Goal: Transaction & Acquisition: Purchase product/service

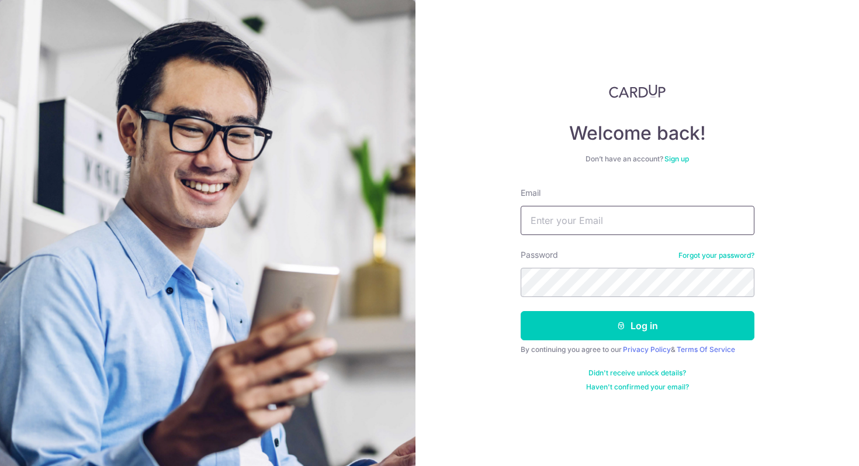
type input "369780829@qq.com"
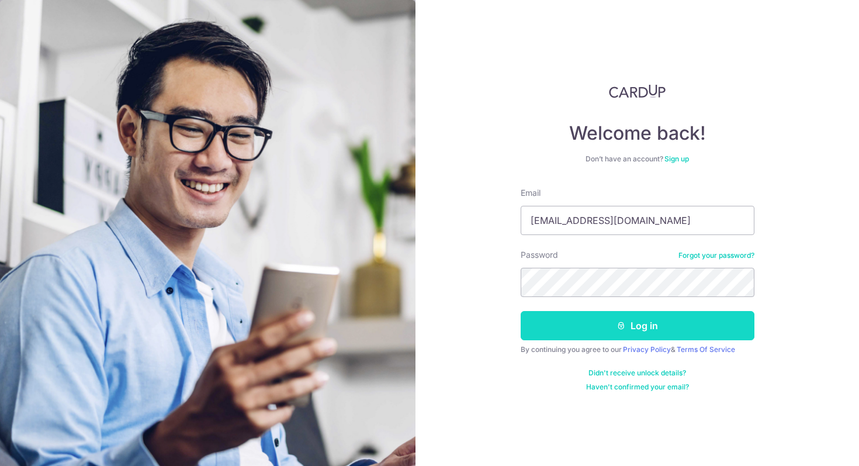
click at [585, 322] on button "Log in" at bounding box center [637, 325] width 234 height 29
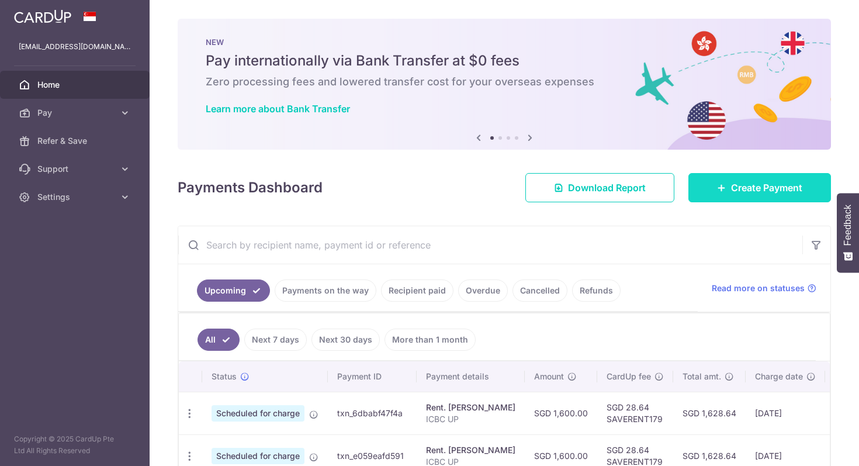
click at [723, 185] on icon at bounding box center [721, 187] width 9 height 9
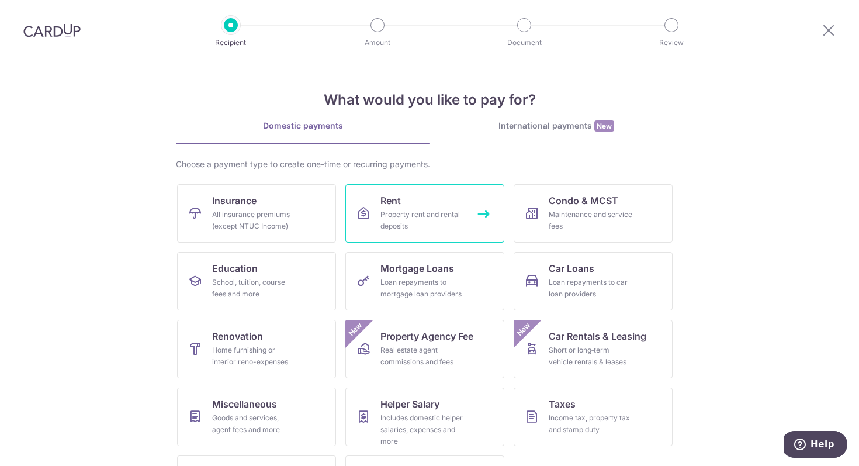
click at [414, 216] on div "Property rent and rental deposits" at bounding box center [422, 220] width 84 height 23
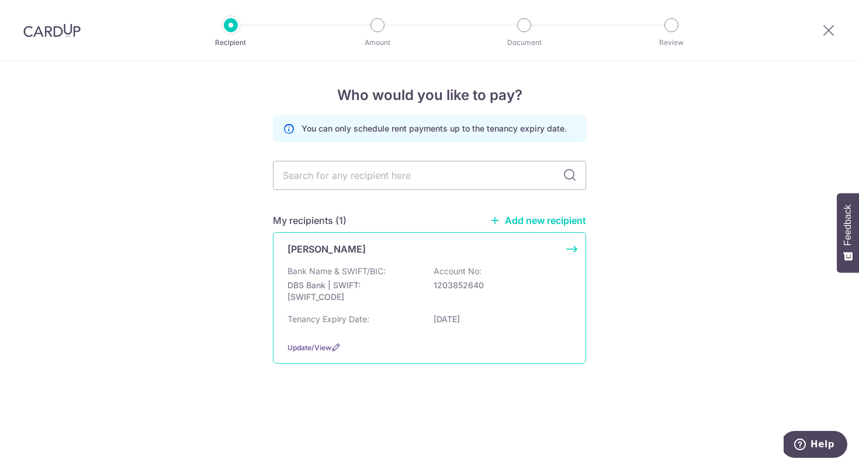
click at [363, 303] on div "Bank Name & SWIFT/BIC: DBS Bank | SWIFT: DBSSSGSGXXX Account No: 1203852640" at bounding box center [429, 286] width 284 height 43
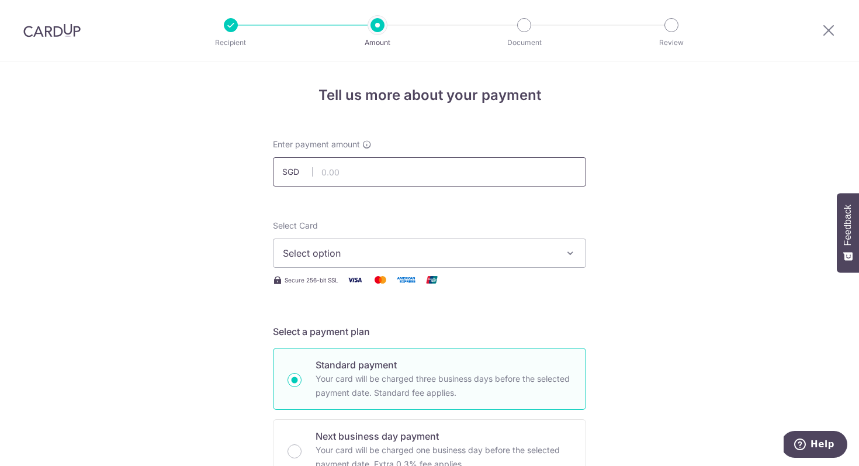
click at [342, 159] on input "text" at bounding box center [429, 171] width 313 height 29
type input "490.00"
click at [464, 220] on div "Select Card Select option Add credit card Your Cards **** 5200 **** 1195 **** 3…" at bounding box center [429, 244] width 313 height 48
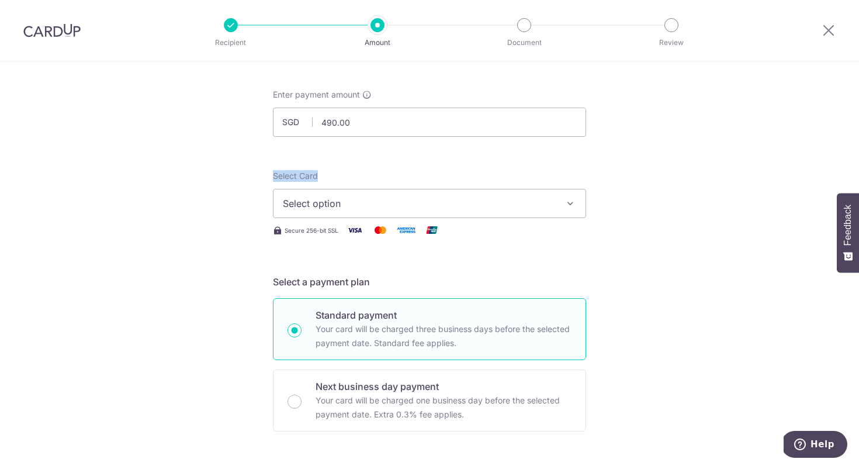
scroll to position [68, 0]
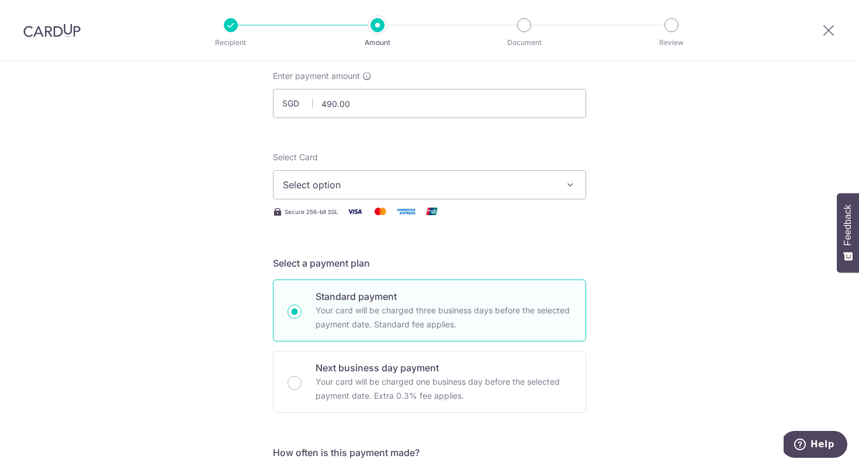
click at [467, 156] on div "Select Card Select option Add credit card Your Cards **** 5200 **** 1195 **** 3…" at bounding box center [429, 175] width 313 height 48
click at [394, 184] on span "Select option" at bounding box center [419, 185] width 272 height 14
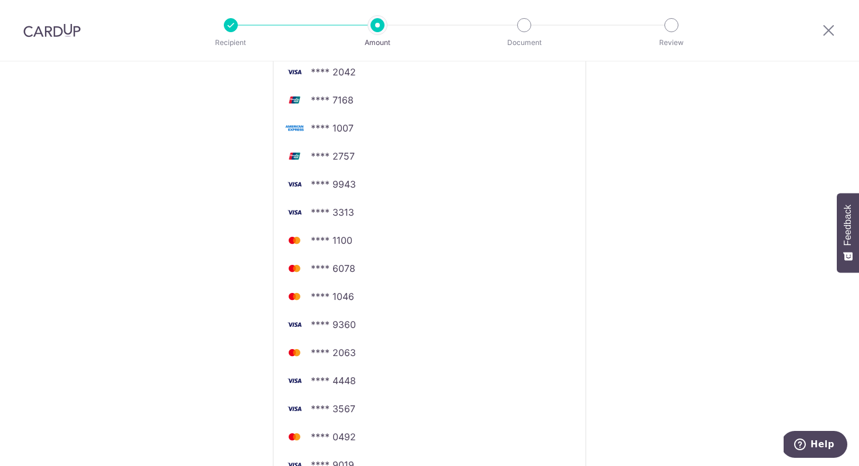
scroll to position [417, 0]
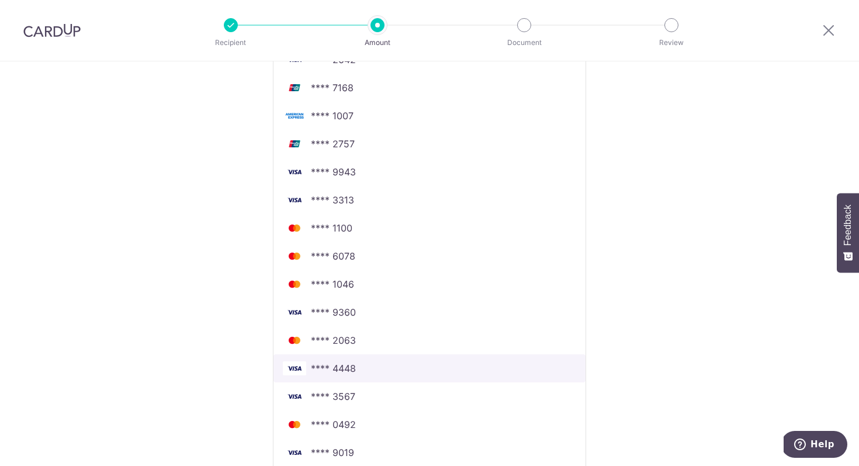
click at [394, 373] on span "**** 4448" at bounding box center [429, 368] width 293 height 14
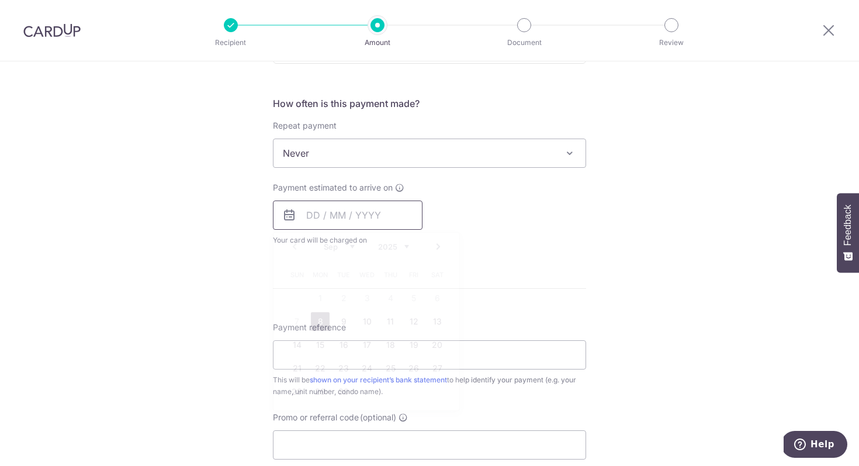
click at [346, 215] on input "text" at bounding box center [348, 214] width 150 height 29
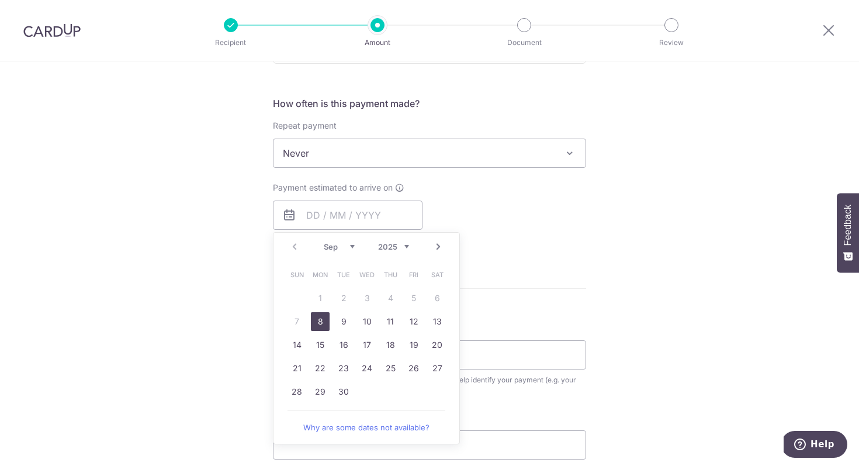
click at [304, 259] on div "Prev Next Sep Oct Nov Dec 2025 2026 2027 2028 2029 2030 2031 2032 2033 2034 2035" at bounding box center [366, 246] width 186 height 28
click at [317, 319] on link "8" at bounding box center [320, 321] width 19 height 19
type input "[DATE]"
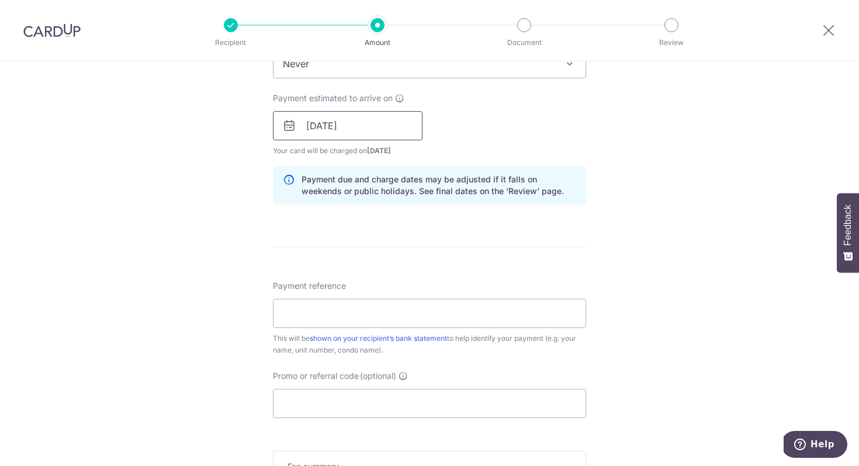
scroll to position [509, 0]
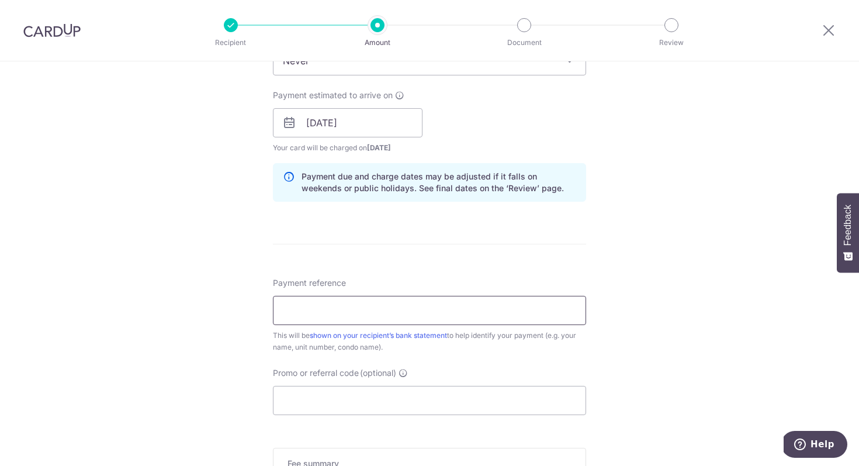
click at [341, 317] on input "Payment reference" at bounding box center [429, 310] width 313 height 29
type input "UOB CASHPLUS"
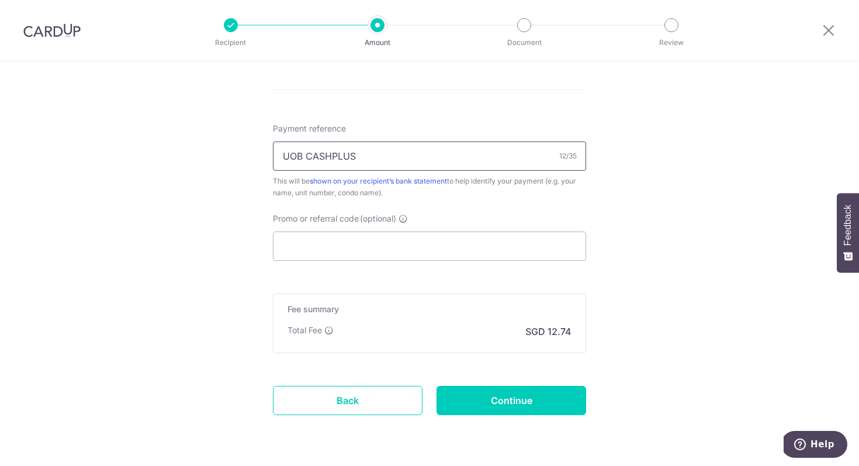
scroll to position [670, 0]
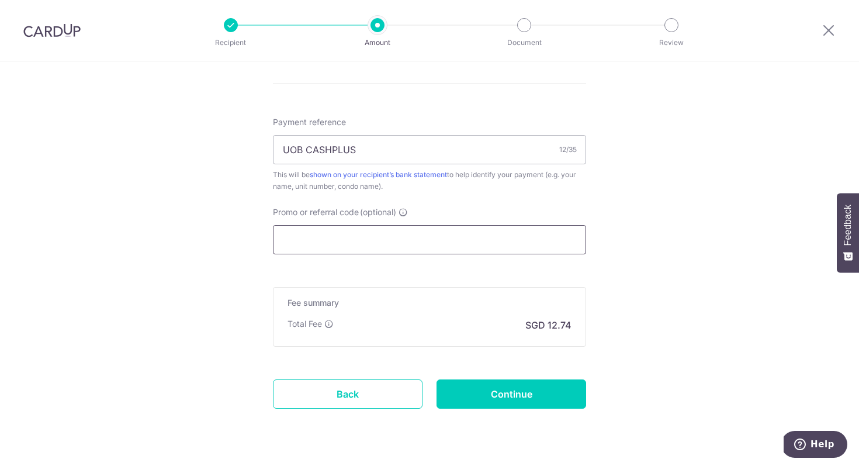
click at [379, 246] on input "Promo or referral code (optional)" at bounding box center [429, 239] width 313 height 29
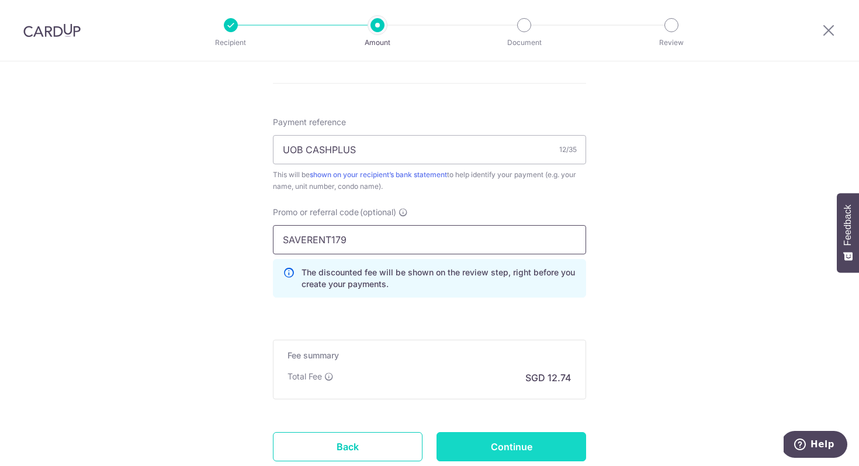
type input "SAVERENT179"
click at [464, 446] on input "Continue" at bounding box center [511, 446] width 150 height 29
type input "Create Schedule"
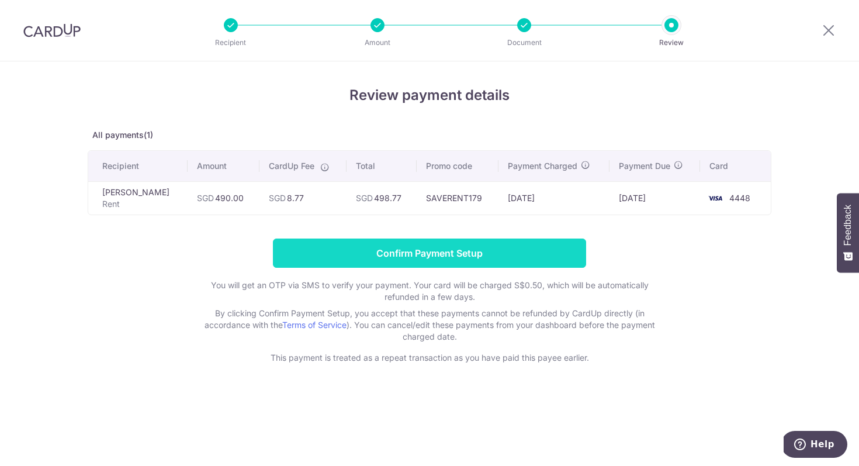
click at [445, 254] on input "Confirm Payment Setup" at bounding box center [429, 252] width 313 height 29
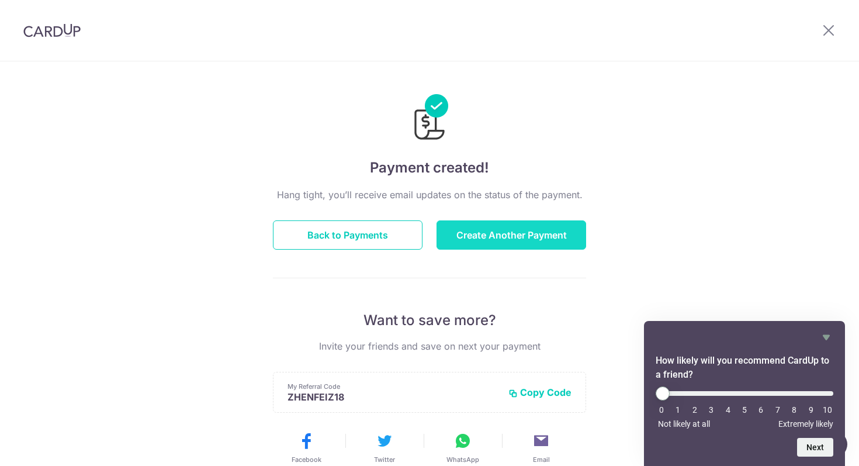
click at [470, 237] on button "Create Another Payment" at bounding box center [511, 234] width 150 height 29
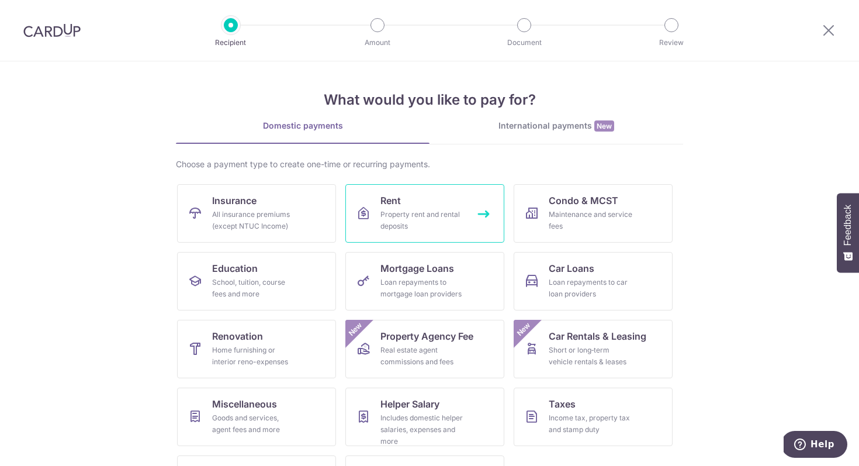
click at [432, 209] on div "Property rent and rental deposits" at bounding box center [422, 220] width 84 height 23
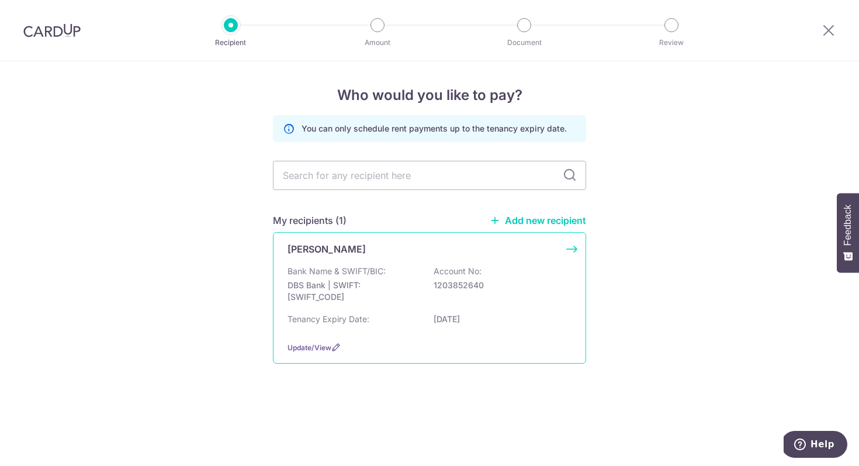
click at [383, 269] on p "Bank Name & SWIFT/BIC:" at bounding box center [336, 271] width 98 height 12
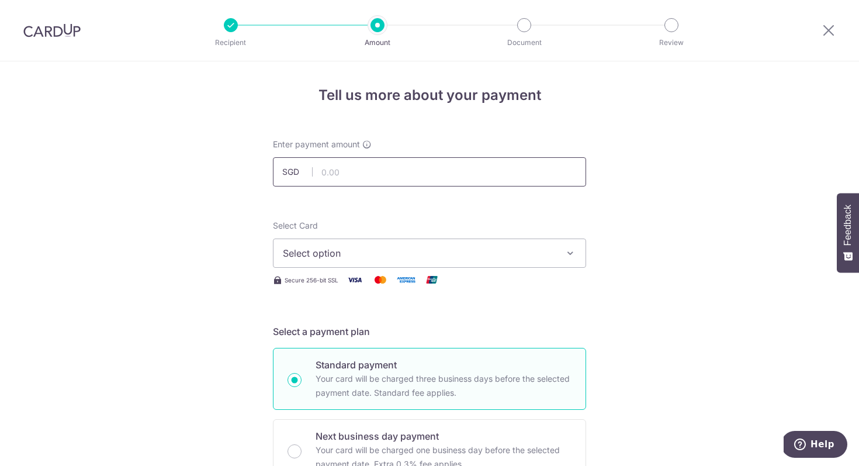
click at [414, 168] on input "text" at bounding box center [429, 171] width 313 height 29
type input "790.00"
click at [314, 265] on button "Select option" at bounding box center [429, 252] width 313 height 29
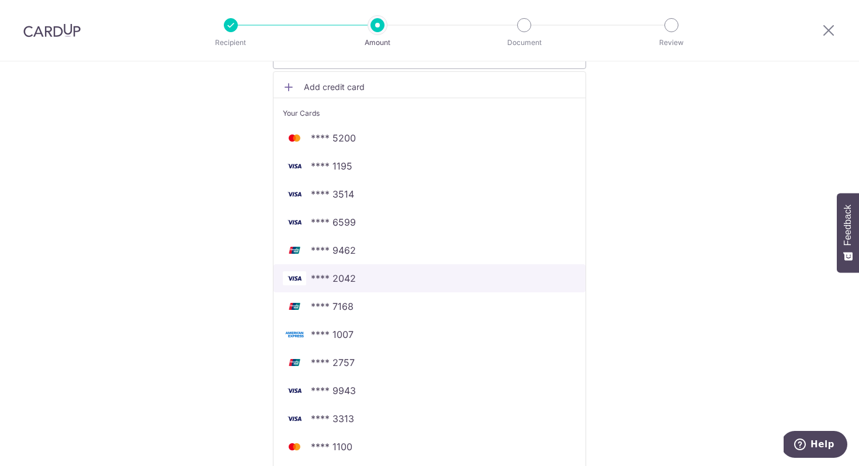
scroll to position [197, 0]
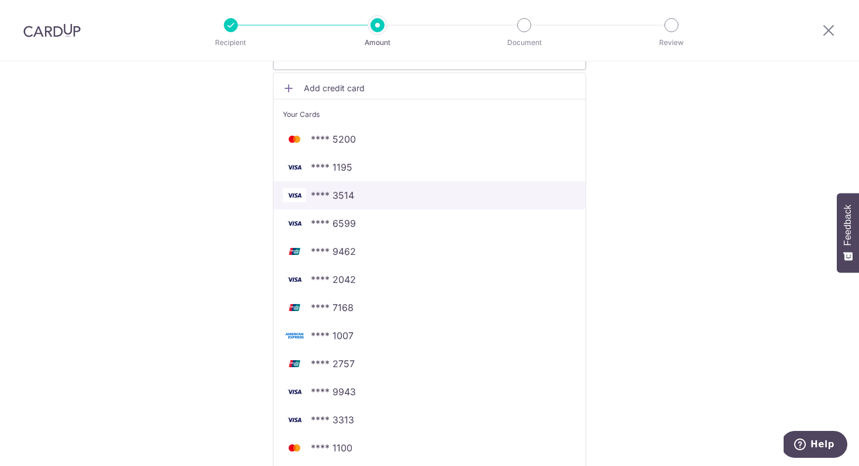
click at [376, 190] on span "**** 3514" at bounding box center [429, 195] width 293 height 14
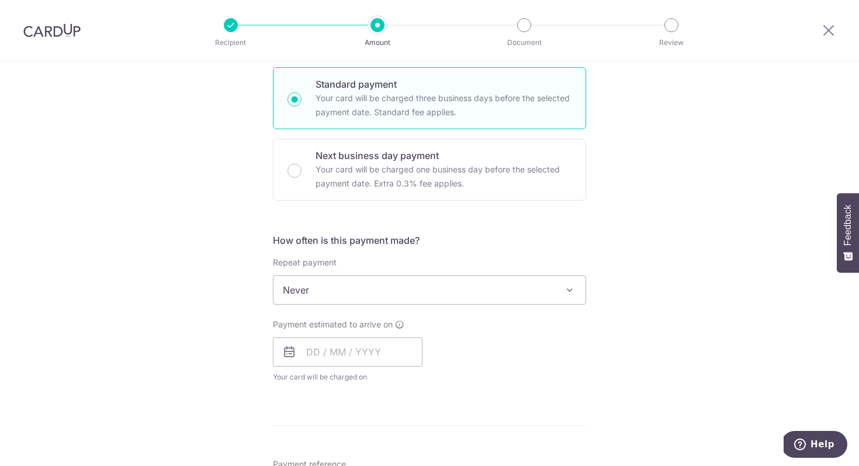
scroll to position [291, 0]
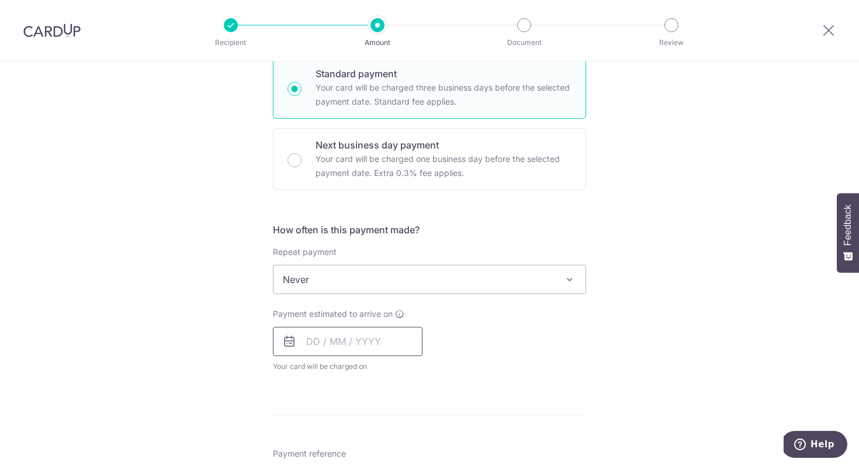
click at [353, 348] on input "text" at bounding box center [348, 341] width 150 height 29
click at [318, 447] on link "8" at bounding box center [320, 447] width 19 height 19
type input "[DATE]"
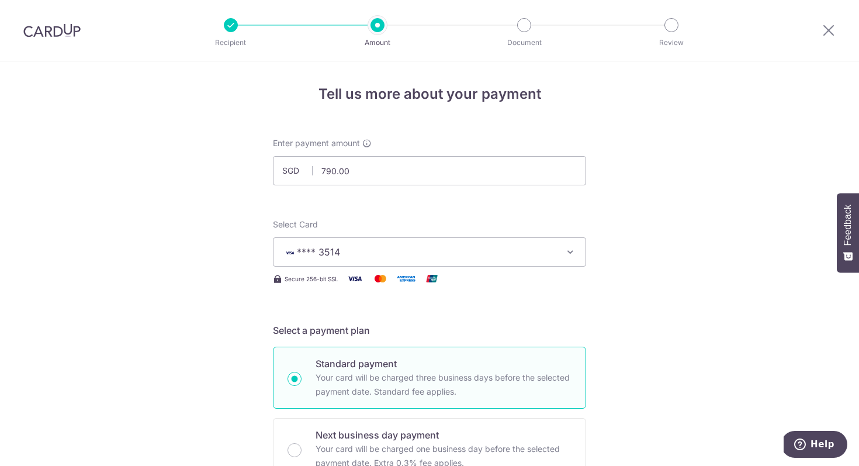
scroll to position [0, 0]
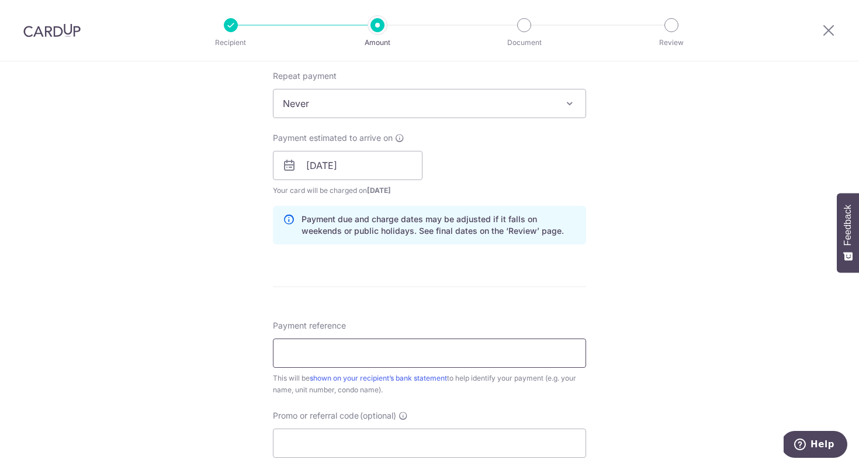
click at [408, 342] on input "Payment reference" at bounding box center [429, 352] width 313 height 29
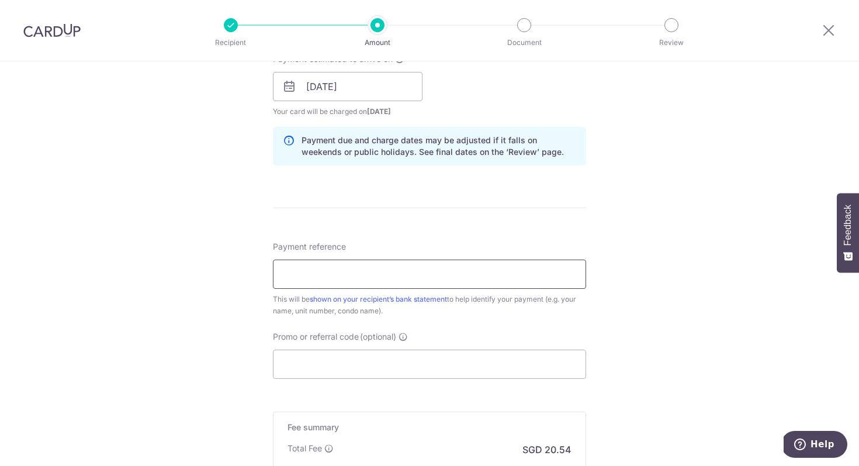
type input "BOC FAMILY"
click at [338, 370] on input "Promo or referral code (optional)" at bounding box center [429, 363] width 313 height 29
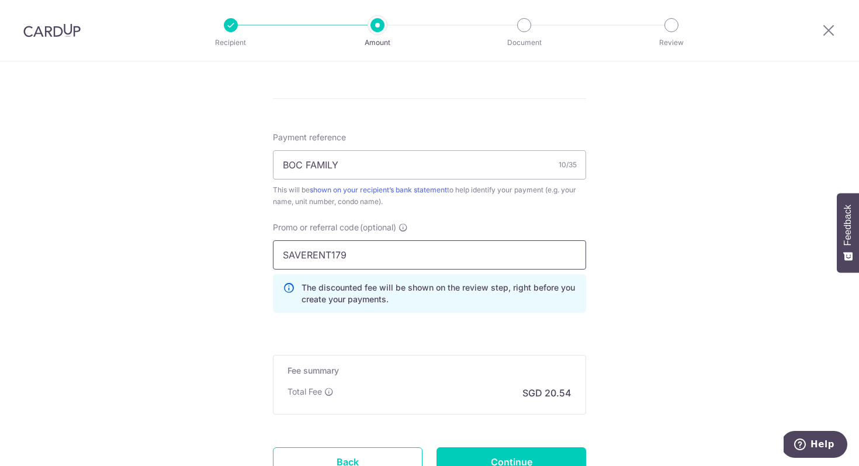
scroll to position [658, 0]
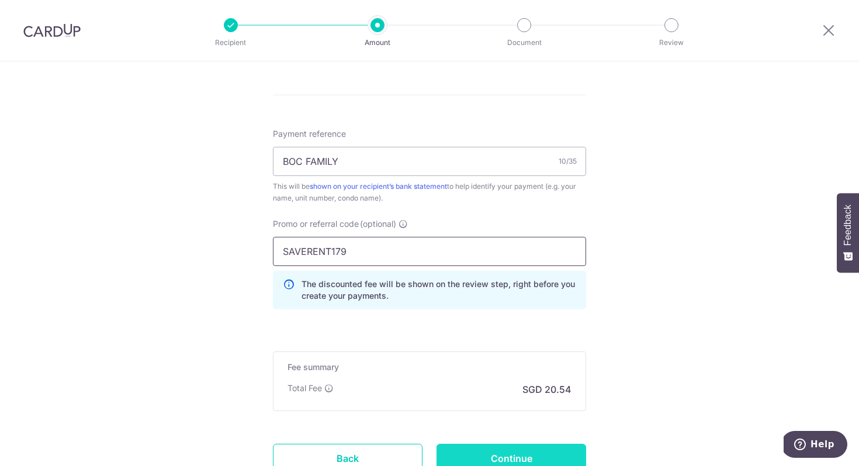
type input "SAVERENT179"
click at [459, 454] on input "Continue" at bounding box center [511, 457] width 150 height 29
type input "Create Schedule"
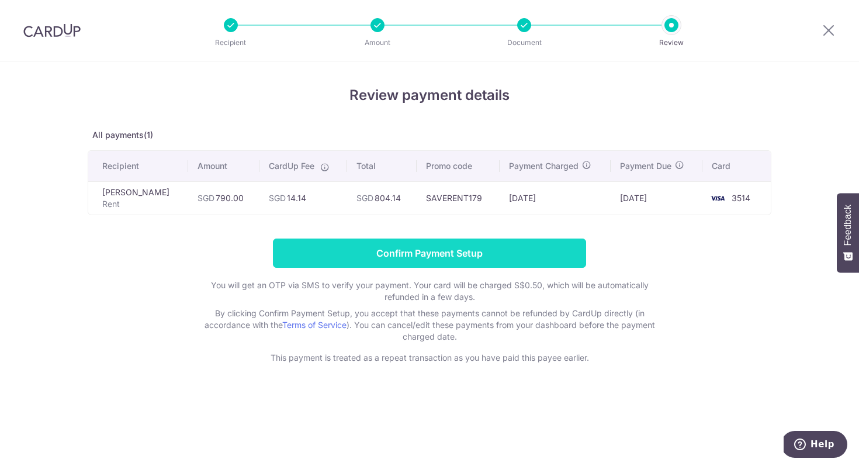
click at [431, 264] on input "Confirm Payment Setup" at bounding box center [429, 252] width 313 height 29
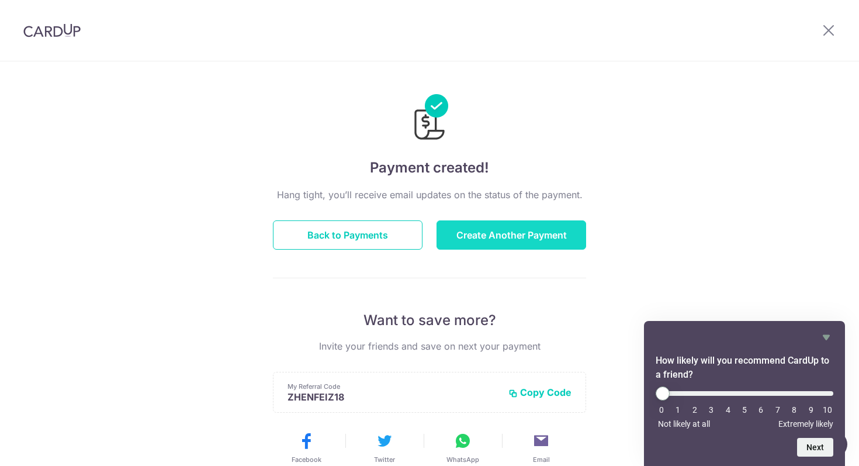
click at [471, 232] on button "Create Another Payment" at bounding box center [511, 234] width 150 height 29
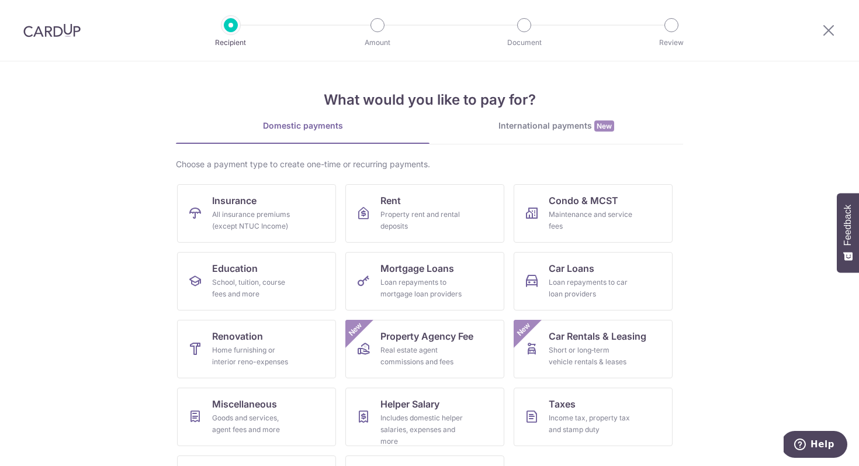
click at [543, 127] on div "International payments New" at bounding box center [556, 126] width 254 height 12
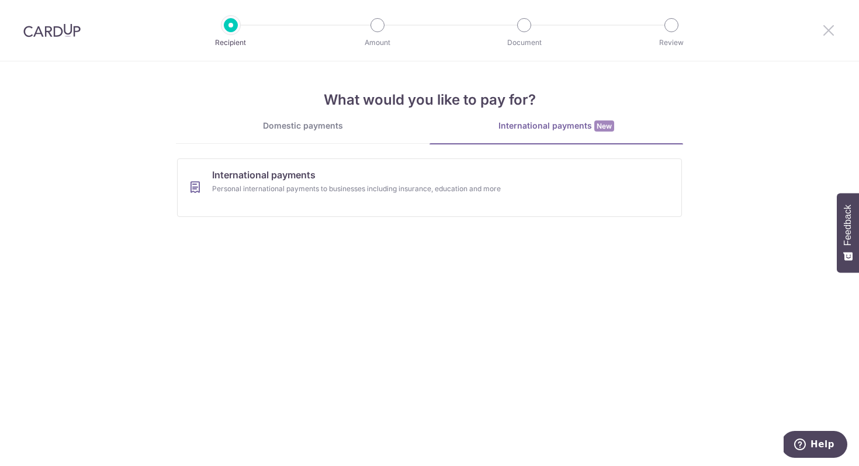
click at [829, 27] on icon at bounding box center [828, 30] width 14 height 15
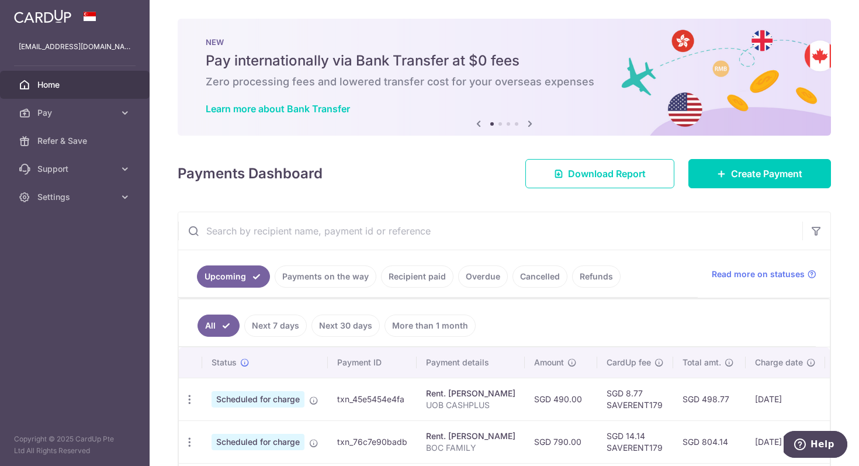
click at [529, 124] on icon at bounding box center [530, 123] width 14 height 15
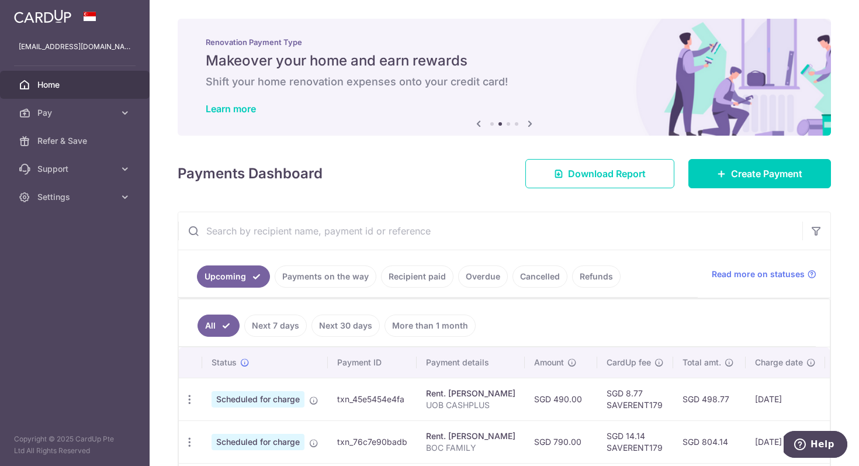
click at [529, 124] on icon at bounding box center [530, 123] width 14 height 15
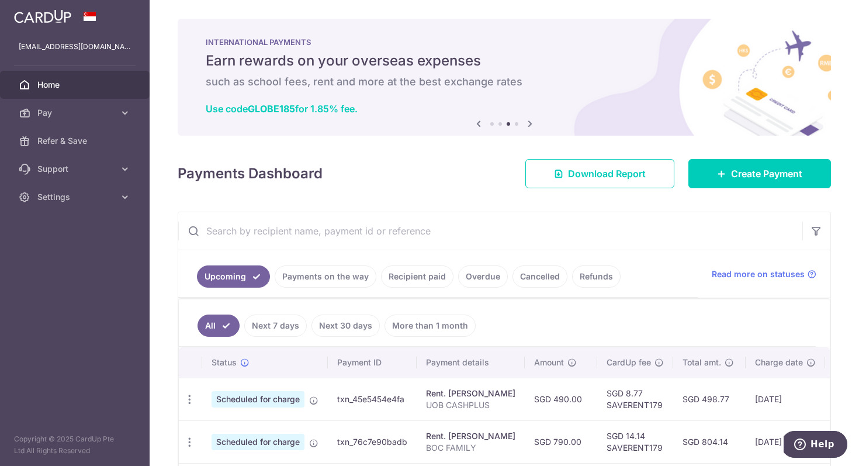
click at [529, 124] on icon at bounding box center [530, 123] width 14 height 15
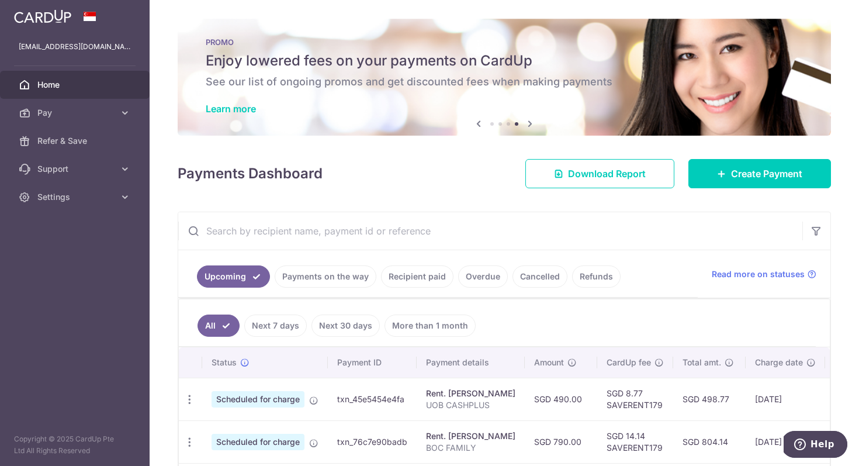
click at [476, 124] on icon at bounding box center [478, 123] width 14 height 15
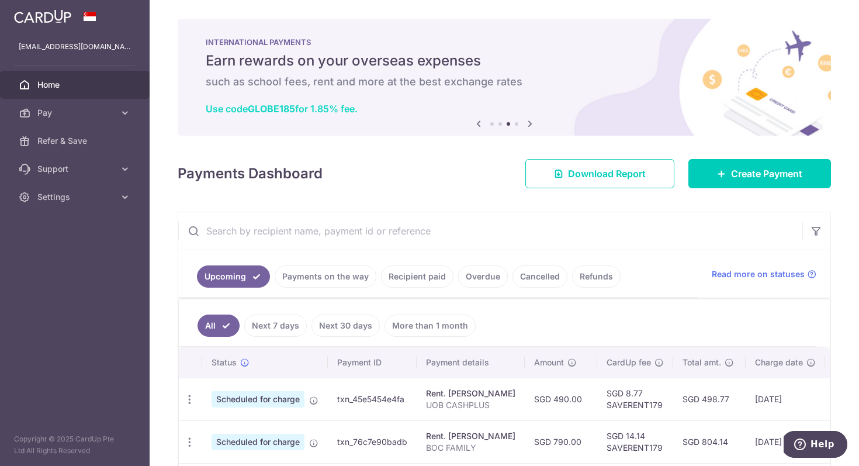
click at [342, 109] on link "Use code GLOBE185 for 1.85% fee." at bounding box center [282, 109] width 152 height 12
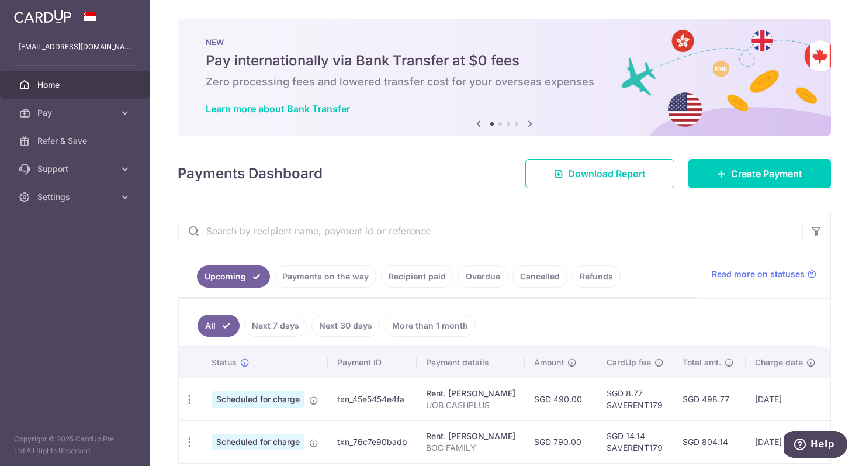
click at [466, 162] on div "Payments Dashboard Download Report Create Payment" at bounding box center [504, 171] width 653 height 34
